Goal: Navigation & Orientation: Go to known website

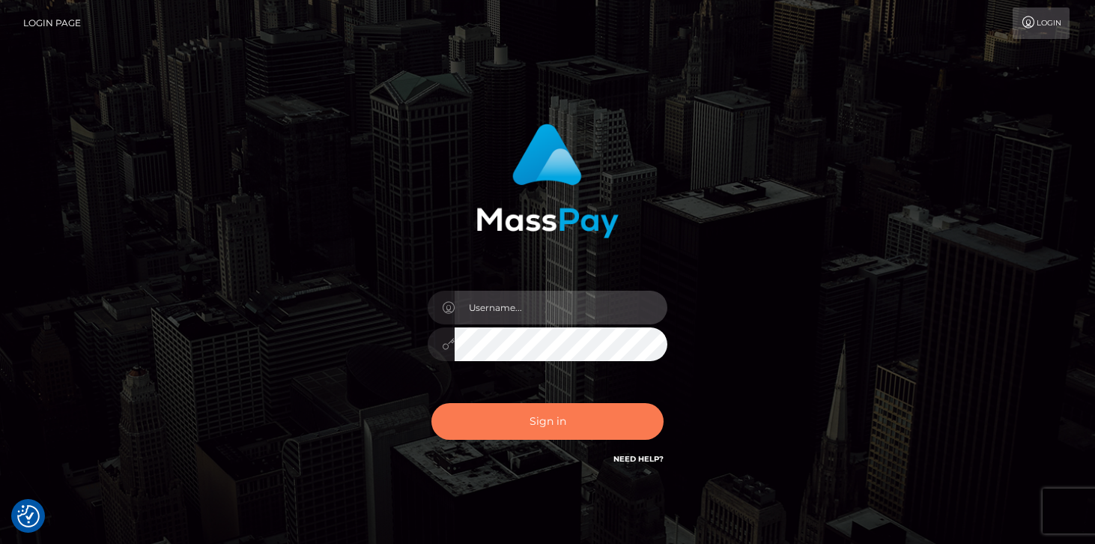
type input "mariolabugaj"
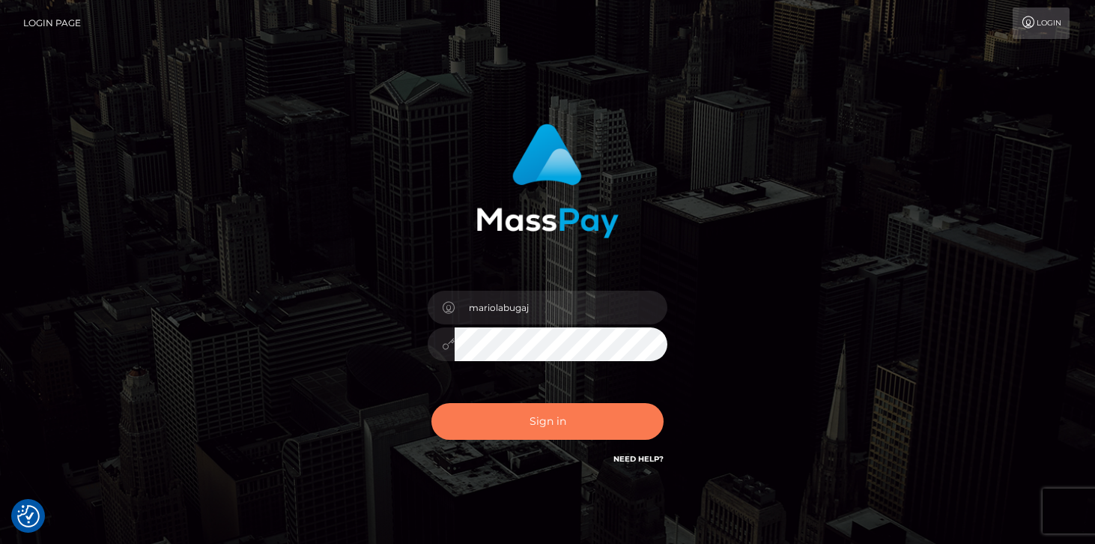
click at [550, 429] on button "Sign in" at bounding box center [547, 421] width 232 height 37
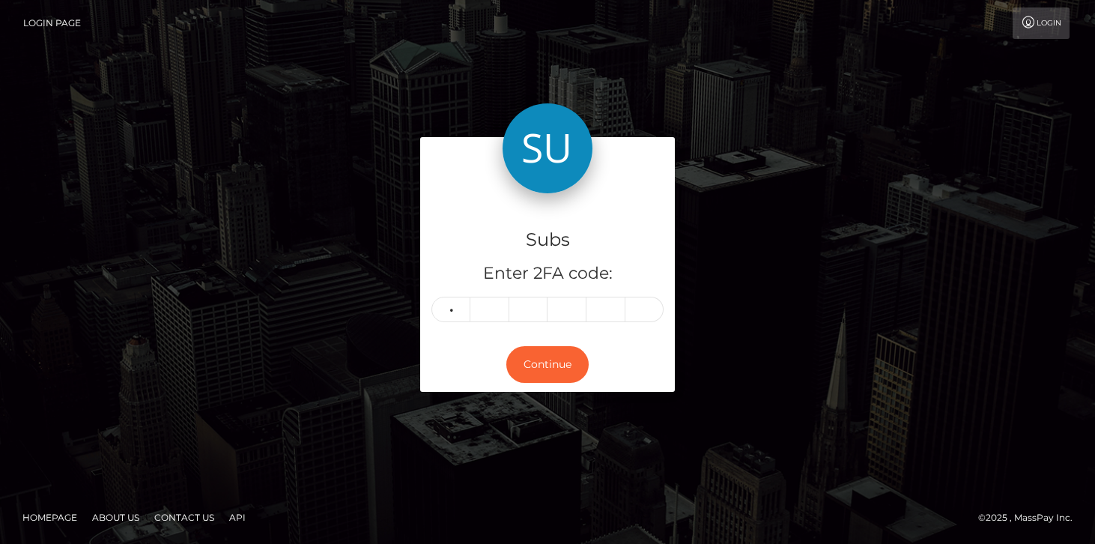
type input "4"
type input "3"
type input "6"
type input "2"
type input "4"
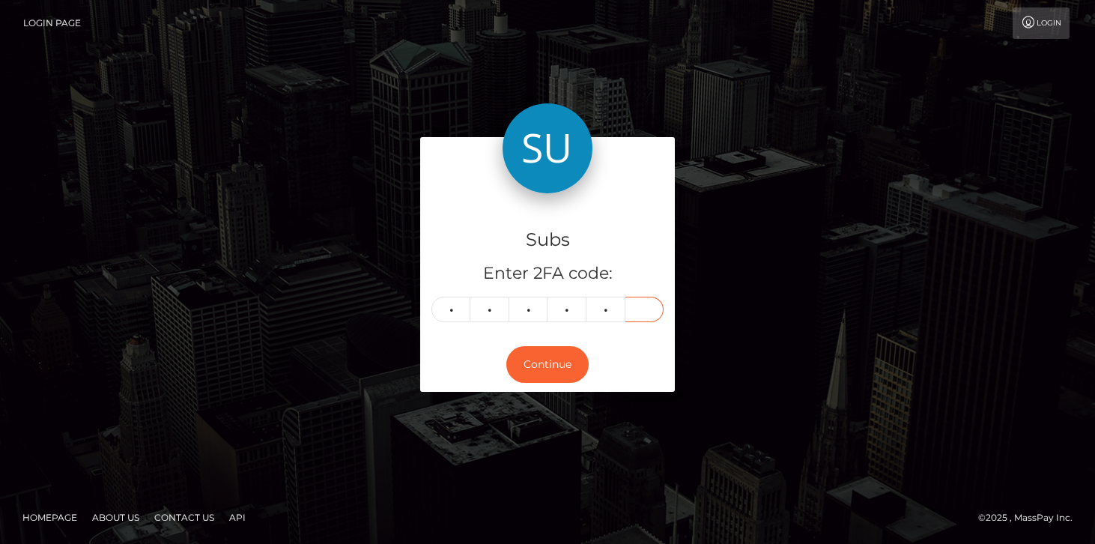
type input "1"
